Goal: Task Accomplishment & Management: Use online tool/utility

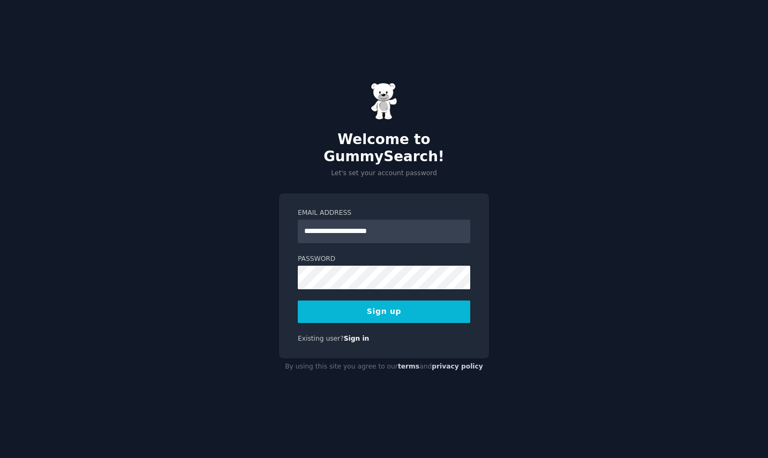
type input "**********"
click at [328, 313] on button "Sign up" at bounding box center [384, 312] width 173 height 23
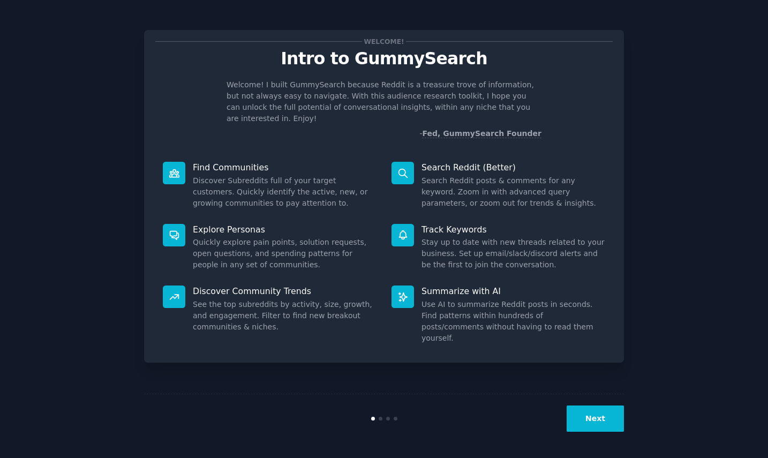
click at [594, 428] on button "Next" at bounding box center [595, 419] width 57 height 26
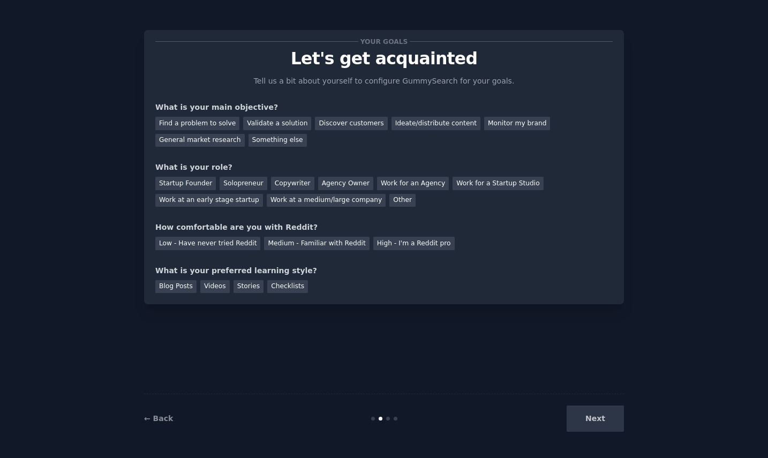
click at [595, 420] on div "Next" at bounding box center [544, 419] width 160 height 26
click at [220, 124] on div "Find a problem to solve" at bounding box center [197, 123] width 84 height 13
click at [392, 124] on div "Ideate/distribute content" at bounding box center [436, 123] width 89 height 13
click at [235, 187] on div "Solopreneur" at bounding box center [243, 183] width 47 height 13
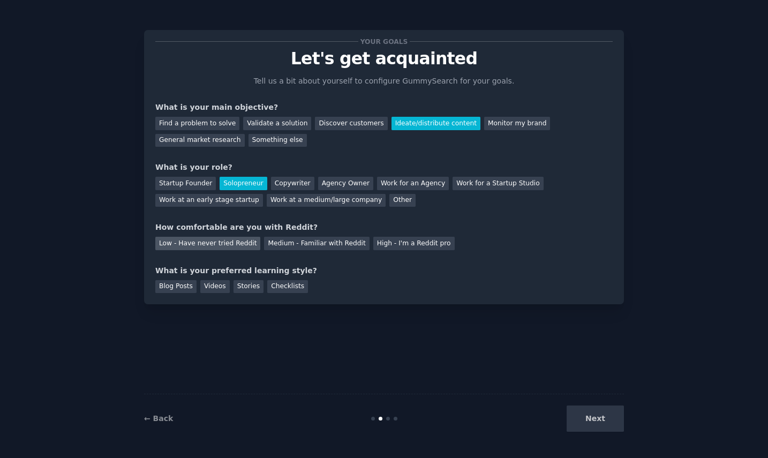
click at [251, 245] on div "Low - Have never tried Reddit" at bounding box center [207, 243] width 105 height 13
click at [272, 286] on div "Checklists" at bounding box center [287, 286] width 41 height 13
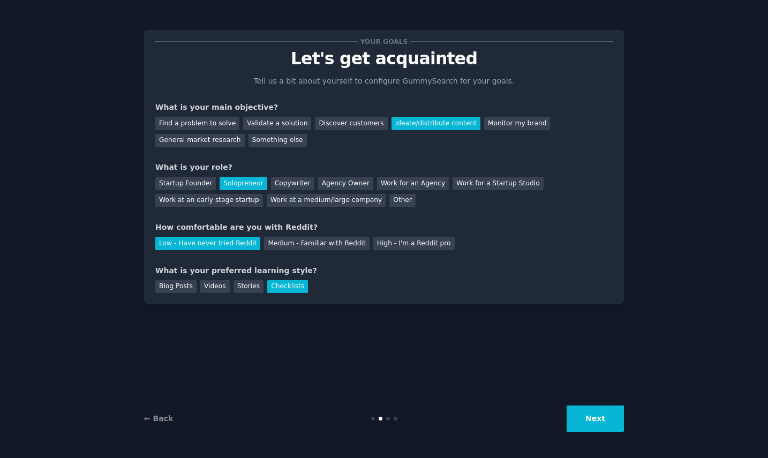
click at [564, 412] on div "Next" at bounding box center [544, 419] width 160 height 26
click at [580, 415] on button "Next" at bounding box center [595, 419] width 57 height 26
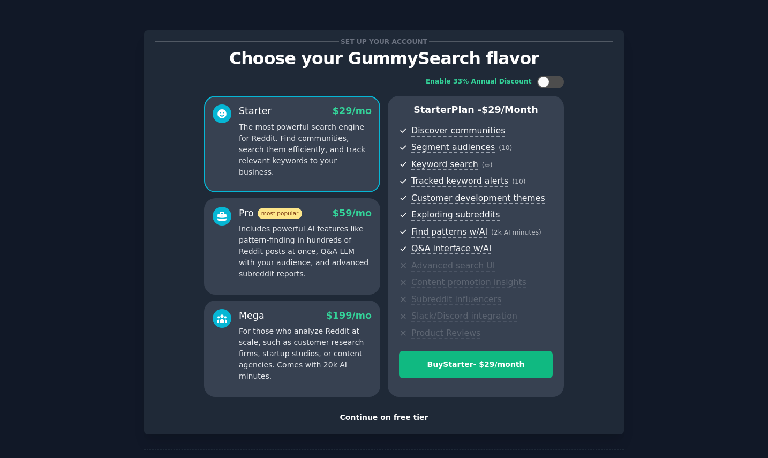
click at [388, 417] on div "Continue on free tier" at bounding box center [384, 417] width 458 height 11
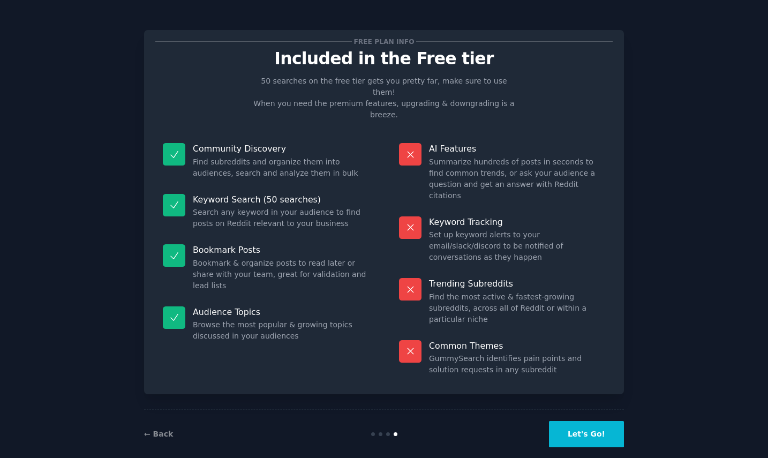
click at [582, 421] on button "Let's Go!" at bounding box center [586, 434] width 75 height 26
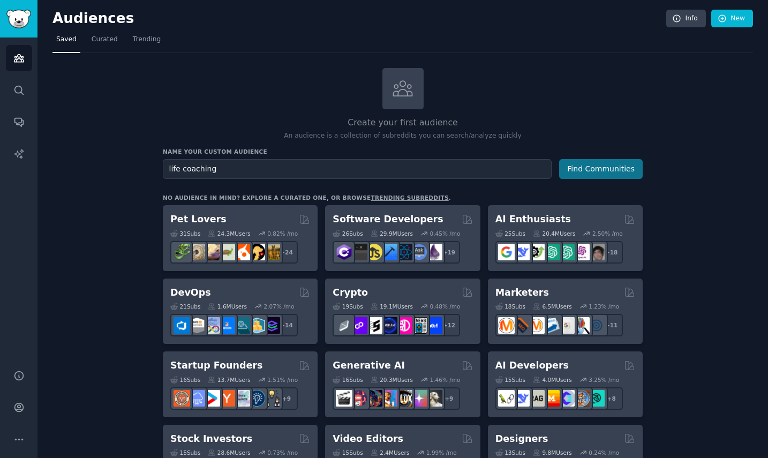
type input "life coaching"
click at [576, 176] on button "Find Communities" at bounding box center [601, 169] width 84 height 20
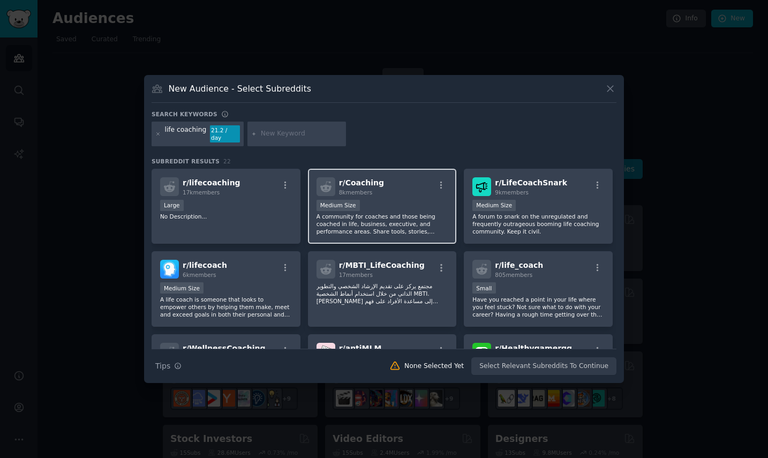
click at [410, 213] on p "A community for coaches and those being coached in life, business, executive, a…" at bounding box center [383, 224] width 132 height 23
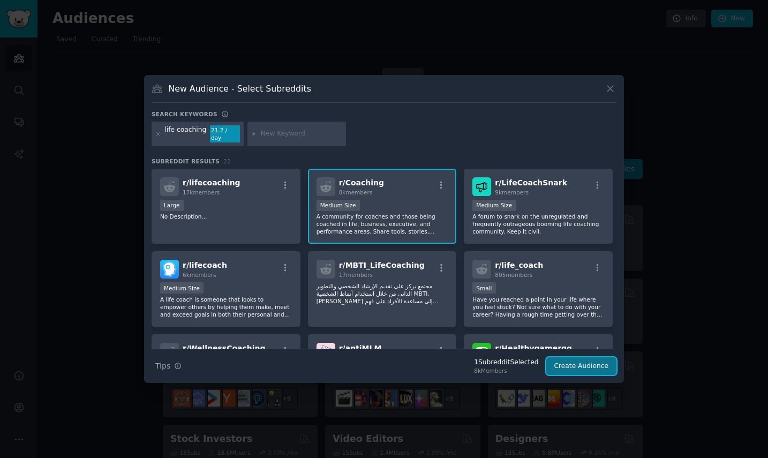
click at [566, 359] on button "Create Audience" at bounding box center [581, 366] width 71 height 18
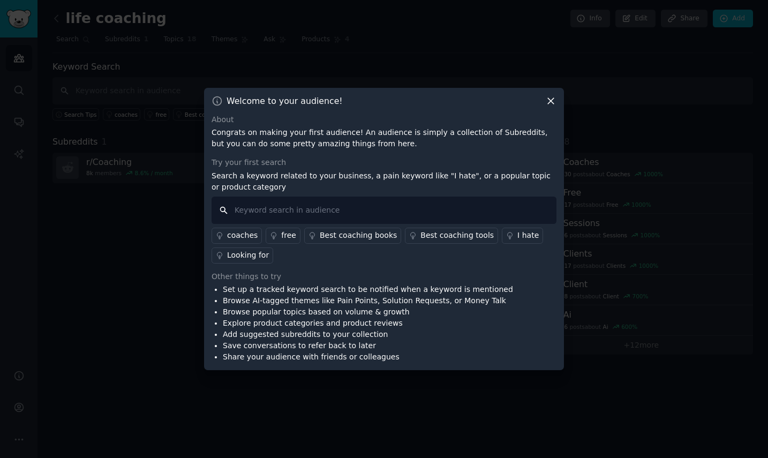
click at [339, 211] on input "text" at bounding box center [384, 210] width 345 height 27
click at [518, 234] on div "I hate" at bounding box center [528, 235] width 21 height 11
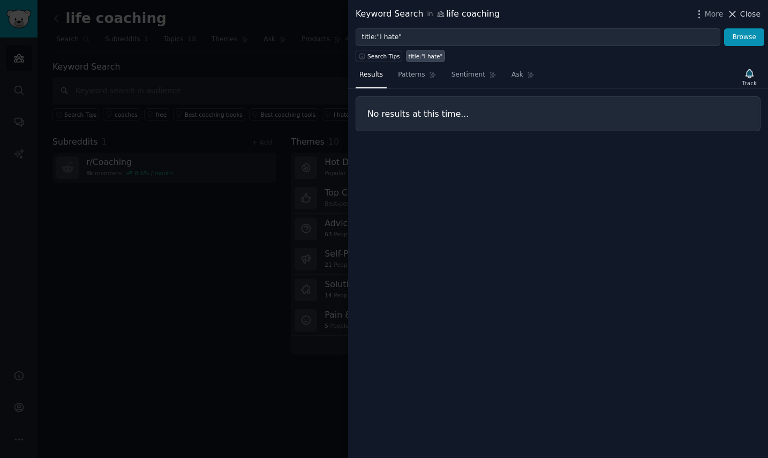
click at [744, 15] on span "Close" at bounding box center [750, 14] width 20 height 11
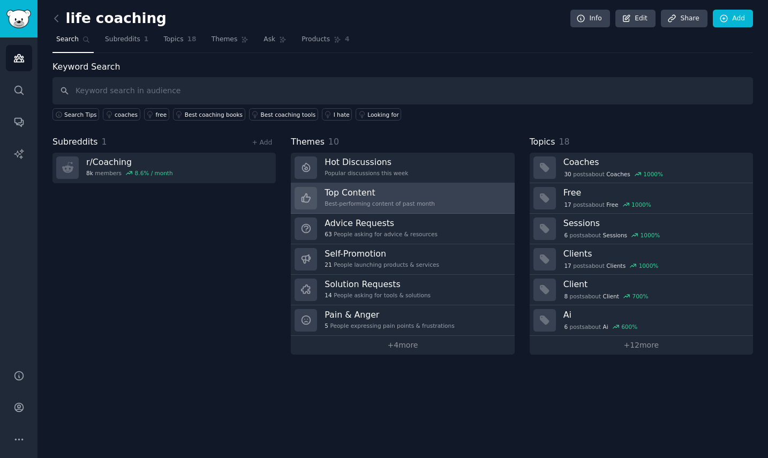
click at [419, 197] on h3 "Top Content" at bounding box center [380, 192] width 110 height 11
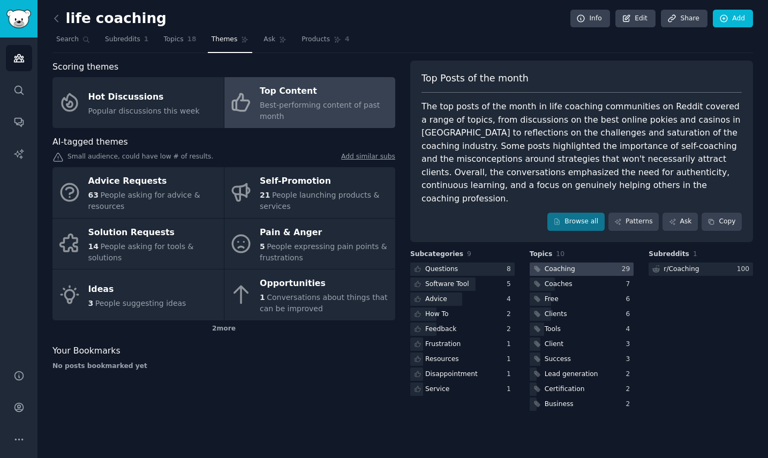
click at [546, 265] on div "Coaching" at bounding box center [560, 270] width 31 height 10
